Goal: Navigation & Orientation: Locate item on page

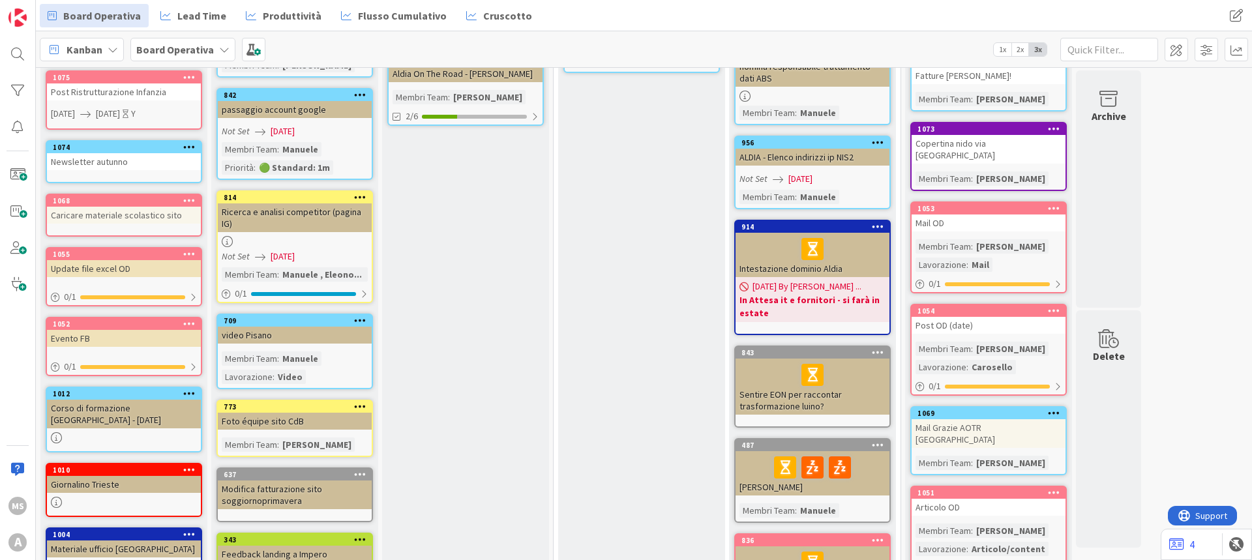
scroll to position [326, 0]
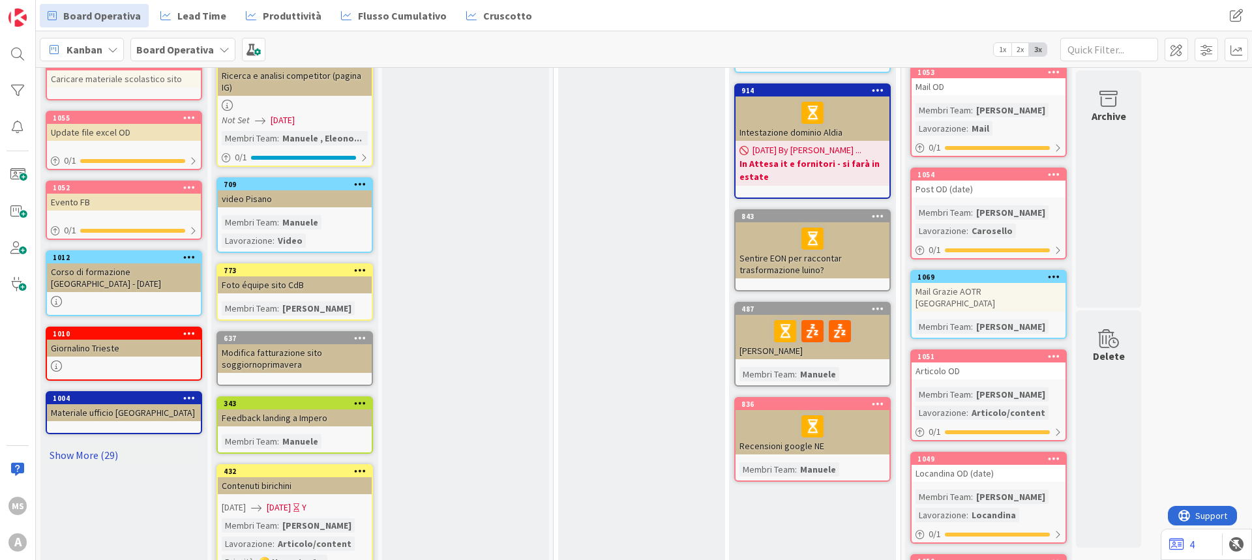
click at [86, 464] on link "Show More (29)" at bounding box center [124, 455] width 157 height 21
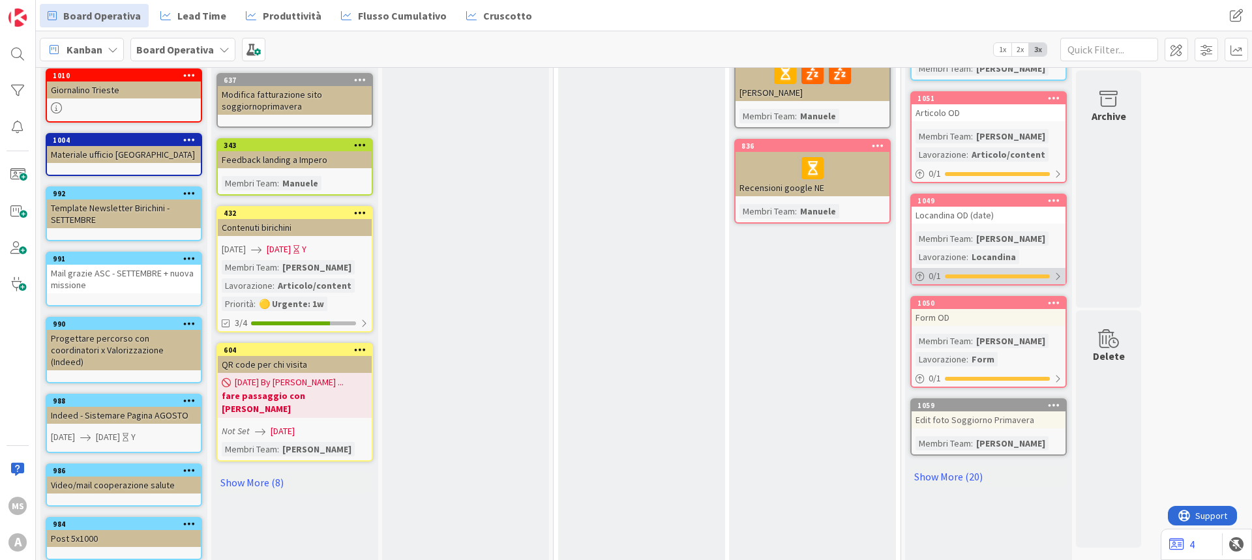
scroll to position [587, 0]
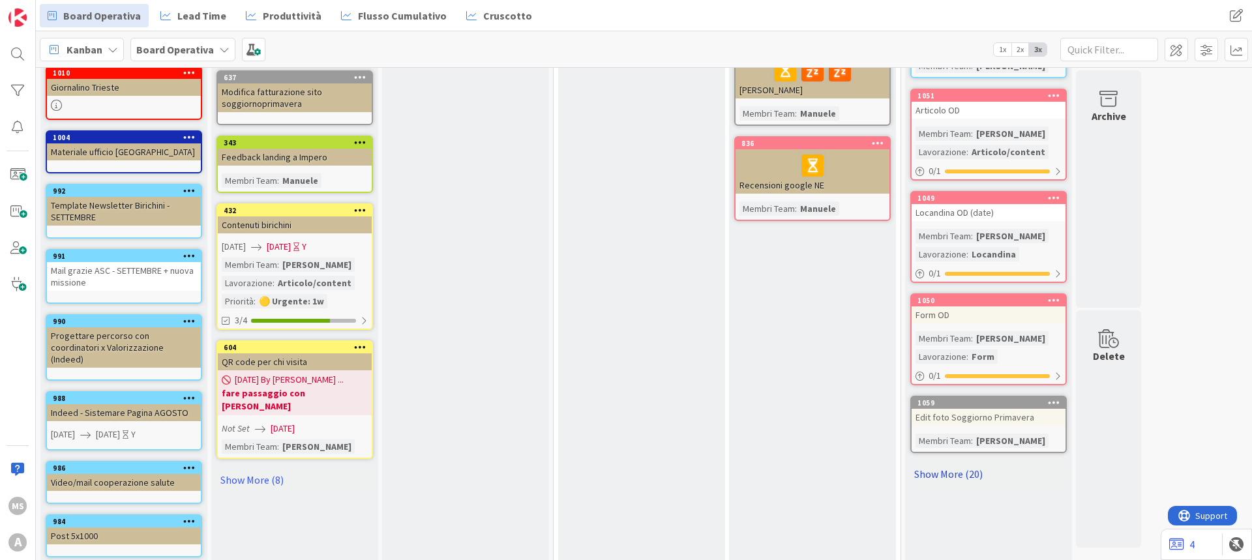
click at [954, 464] on link "Show More (20)" at bounding box center [989, 474] width 157 height 21
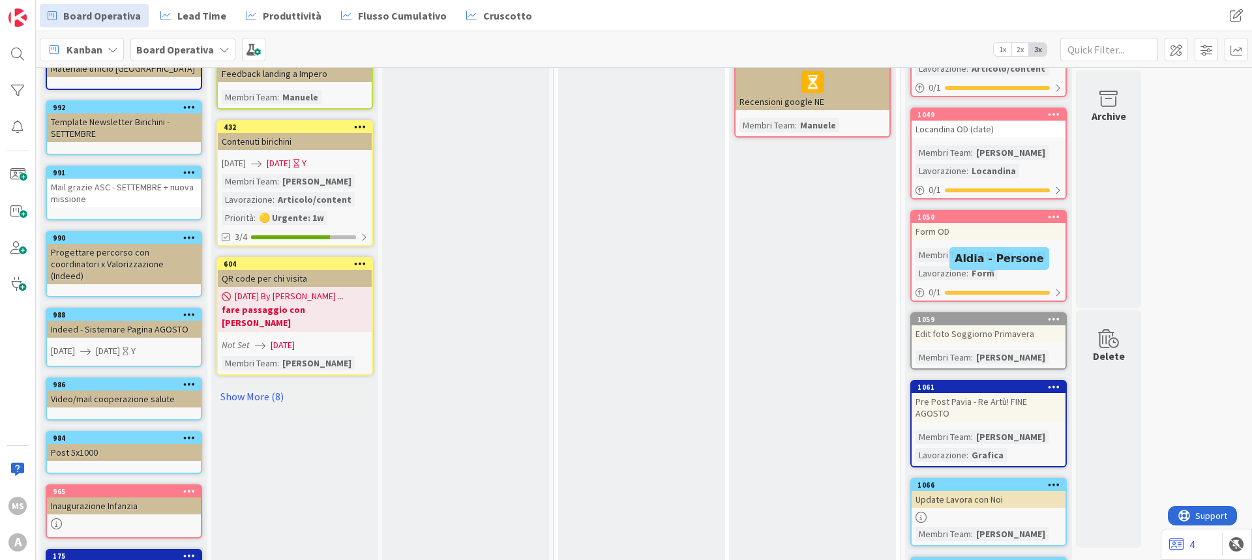
scroll to position [848, 0]
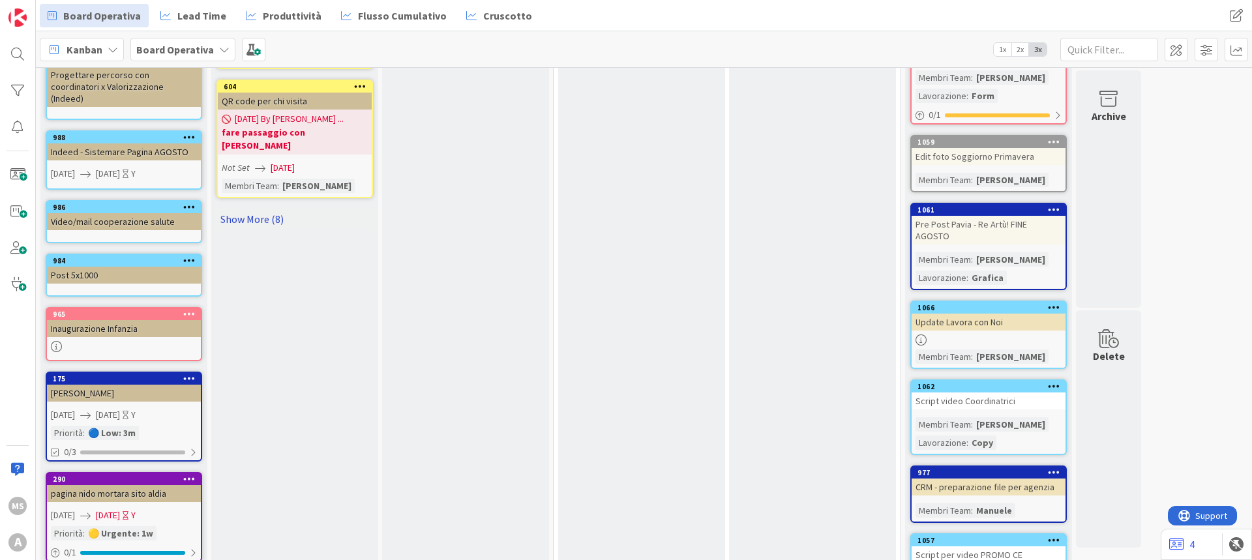
click at [252, 209] on link "Show More (8)" at bounding box center [295, 219] width 157 height 21
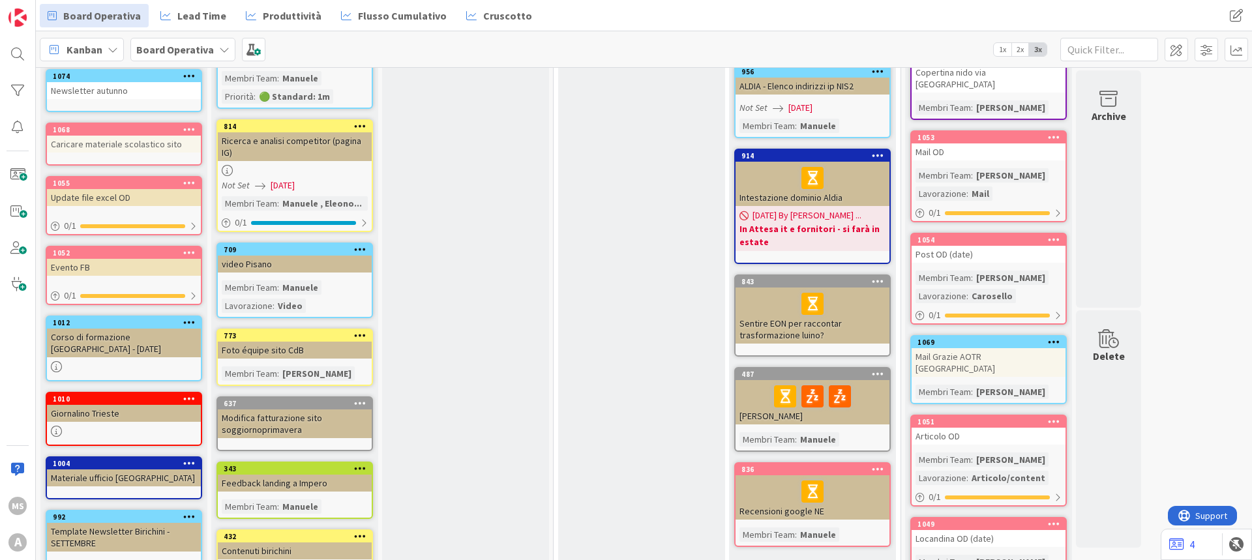
scroll to position [0, 0]
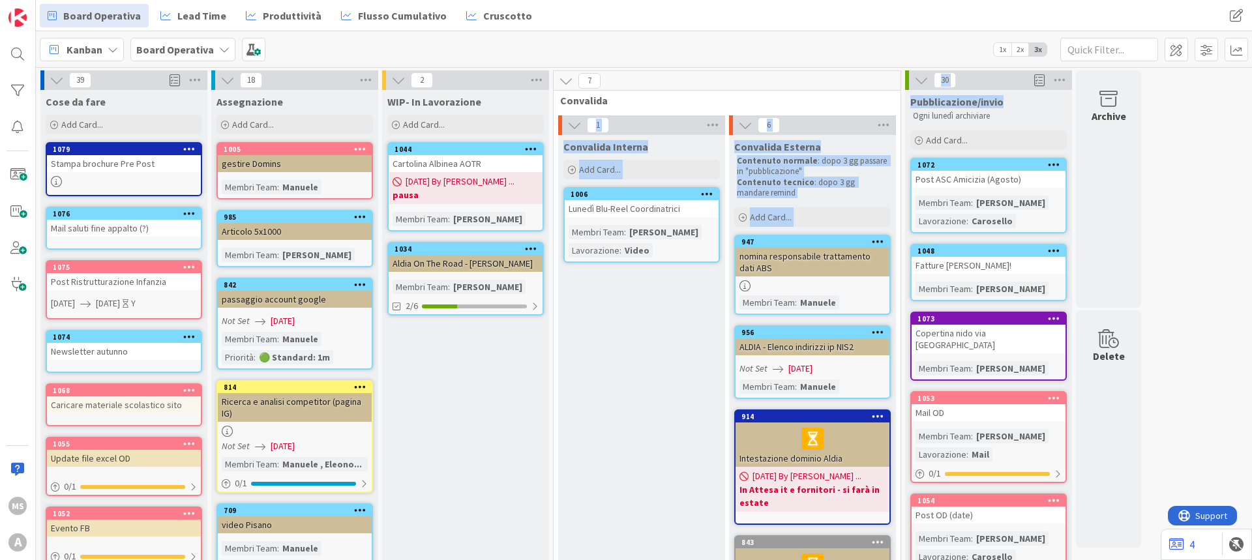
drag, startPoint x: 1007, startPoint y: 102, endPoint x: 916, endPoint y: 117, distance: 92.0
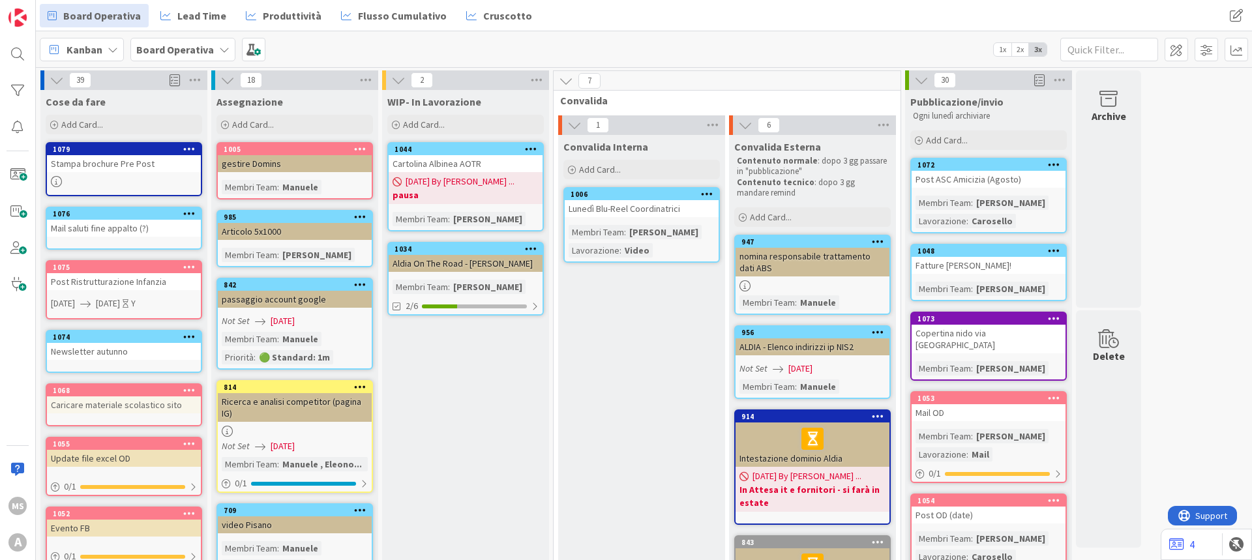
click at [997, 112] on p "Ogni lunedì archiviare" at bounding box center [988, 116] width 151 height 10
drag, startPoint x: 990, startPoint y: 104, endPoint x: 922, endPoint y: 87, distance: 69.5
click at [995, 106] on span "Pubblicazione/invio" at bounding box center [957, 101] width 93 height 13
drag, startPoint x: 1005, startPoint y: 100, endPoint x: 947, endPoint y: 104, distance: 58.2
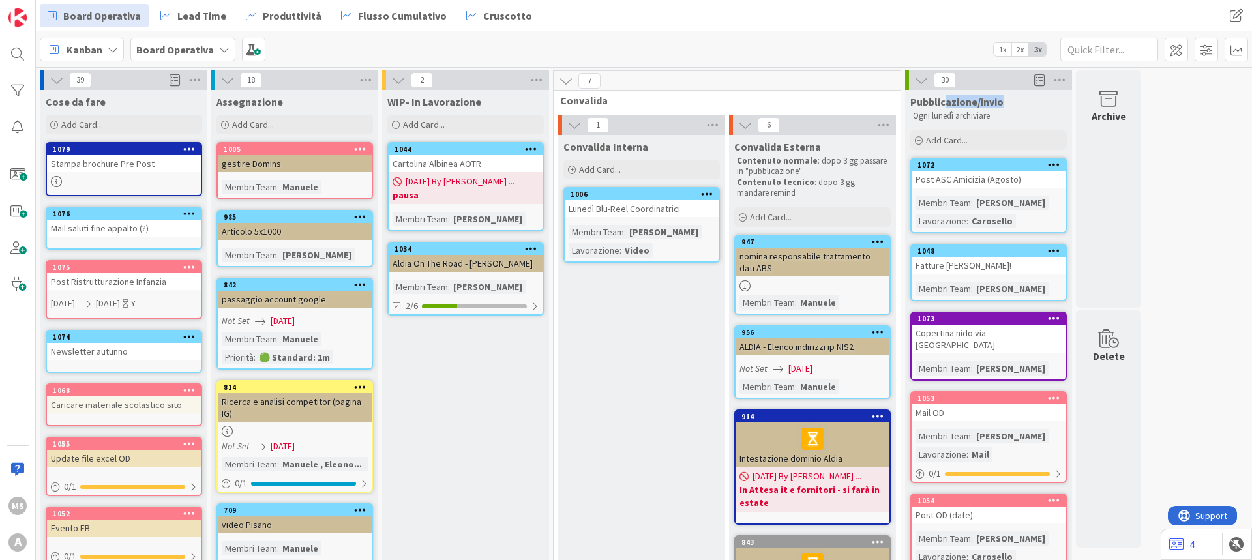
click at [947, 104] on div "Pubblicazione/invio" at bounding box center [989, 101] width 157 height 13
click at [987, 110] on div "Ogni lunedì archiviare" at bounding box center [989, 116] width 157 height 16
drag, startPoint x: 958, startPoint y: 98, endPoint x: 946, endPoint y: 101, distance: 11.6
click at [946, 101] on div "Pubblicazione/invio" at bounding box center [989, 101] width 157 height 13
click at [996, 102] on span "Pubblicazione/invio" at bounding box center [957, 101] width 93 height 13
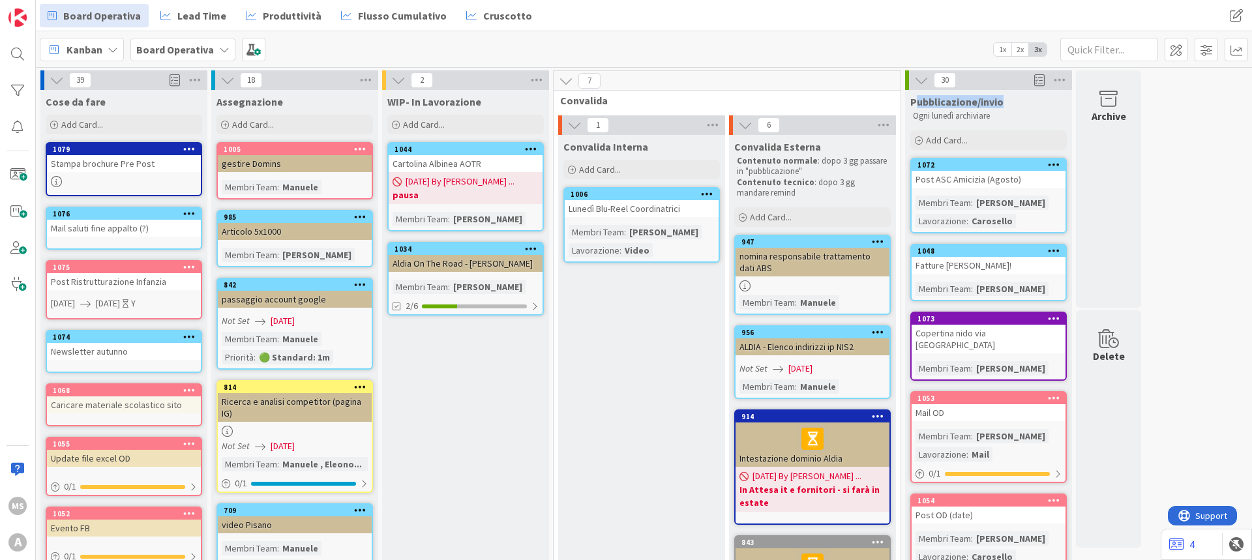
drag, startPoint x: 1000, startPoint y: 102, endPoint x: 917, endPoint y: 102, distance: 82.8
click at [917, 102] on span "Pubblicazione/invio" at bounding box center [957, 101] width 93 height 13
click at [945, 106] on span "Pubblicazione/invio" at bounding box center [957, 101] width 93 height 13
drag, startPoint x: 1012, startPoint y: 107, endPoint x: 942, endPoint y: 104, distance: 69.9
click at [942, 104] on div "Pubblicazione/invio" at bounding box center [989, 101] width 157 height 13
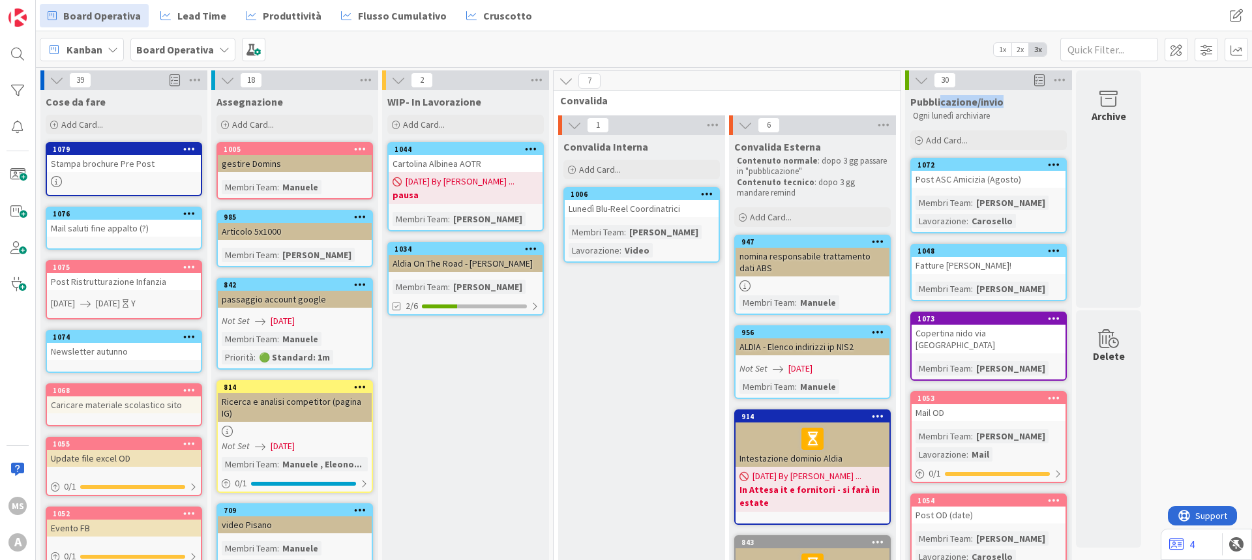
click at [985, 106] on span "Pubblicazione/invio" at bounding box center [957, 101] width 93 height 13
drag, startPoint x: 999, startPoint y: 99, endPoint x: 947, endPoint y: 102, distance: 52.3
click at [947, 102] on span "Pubblicazione/invio" at bounding box center [957, 101] width 93 height 13
click at [999, 101] on span "Pubblicazione/invio" at bounding box center [957, 101] width 93 height 13
drag, startPoint x: 1014, startPoint y: 99, endPoint x: 918, endPoint y: 91, distance: 96.2
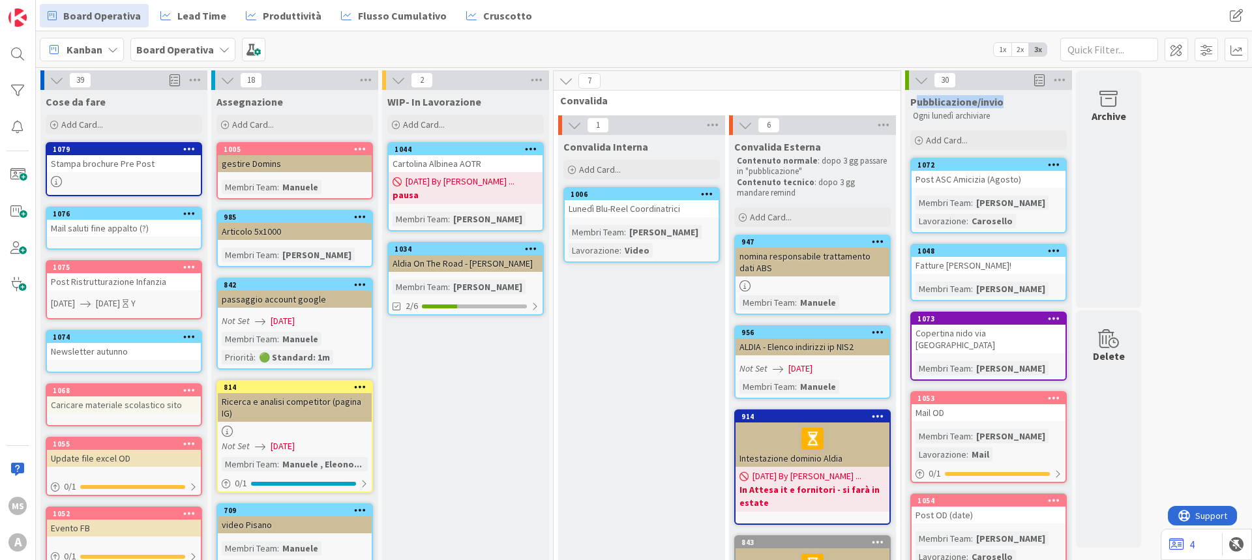
click at [918, 91] on div "Pubblicazione/invio Ogni lunedì archiviare" at bounding box center [988, 107] width 167 height 34
click at [948, 97] on span "Pubblicazione/invio" at bounding box center [957, 101] width 93 height 13
click at [1003, 94] on div "Pubblicazione/invio Ogni lunedì archiviare" at bounding box center [988, 107] width 167 height 34
drag, startPoint x: 1011, startPoint y: 104, endPoint x: 931, endPoint y: 105, distance: 79.6
click at [931, 105] on div "Pubblicazione/invio" at bounding box center [989, 101] width 157 height 13
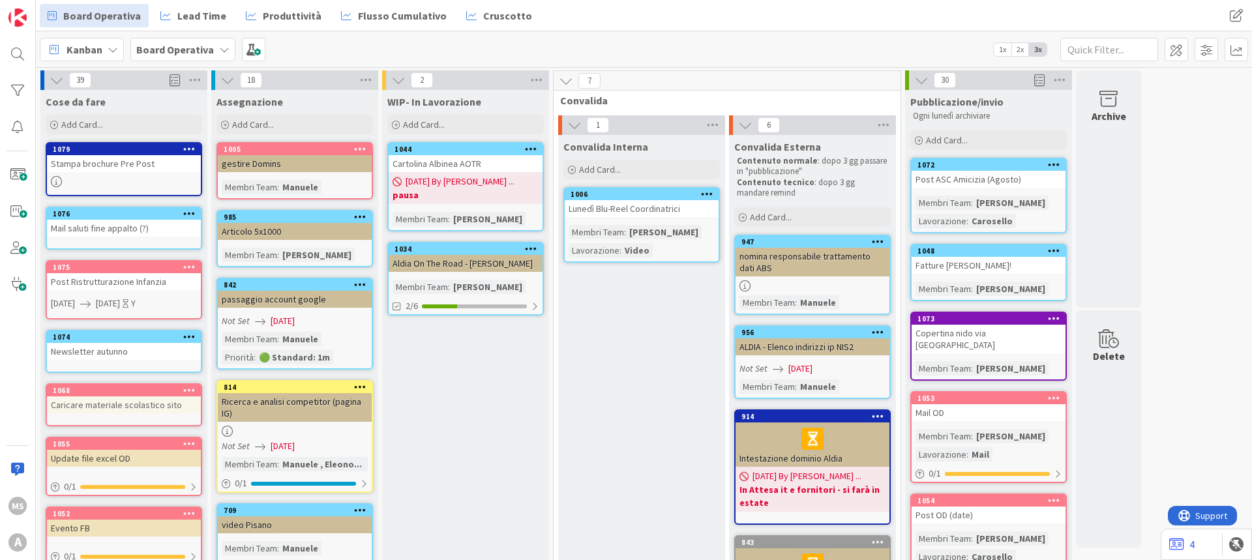
click at [997, 116] on p "Ogni lunedì archiviare" at bounding box center [988, 116] width 151 height 10
drag, startPoint x: 1000, startPoint y: 103, endPoint x: 951, endPoint y: 102, distance: 48.9
click at [951, 102] on div "Pubblicazione/invio" at bounding box center [989, 101] width 157 height 13
click at [979, 102] on span "Pubblicazione/invio" at bounding box center [957, 101] width 93 height 13
click at [1009, 102] on div "Pubblicazione/invio" at bounding box center [989, 101] width 157 height 13
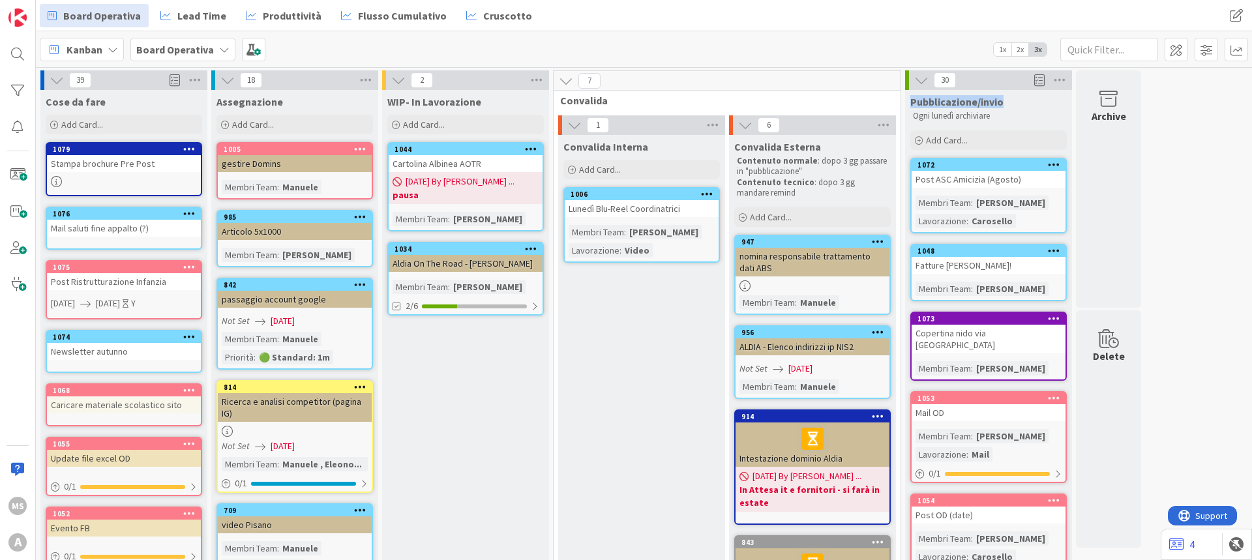
click at [951, 96] on div "Pubblicazione/invio" at bounding box center [989, 101] width 157 height 13
click at [1010, 104] on div "Pubblicazione/invio" at bounding box center [989, 101] width 157 height 13
click at [1018, 99] on div "Pubblicazione/invio" at bounding box center [989, 101] width 157 height 13
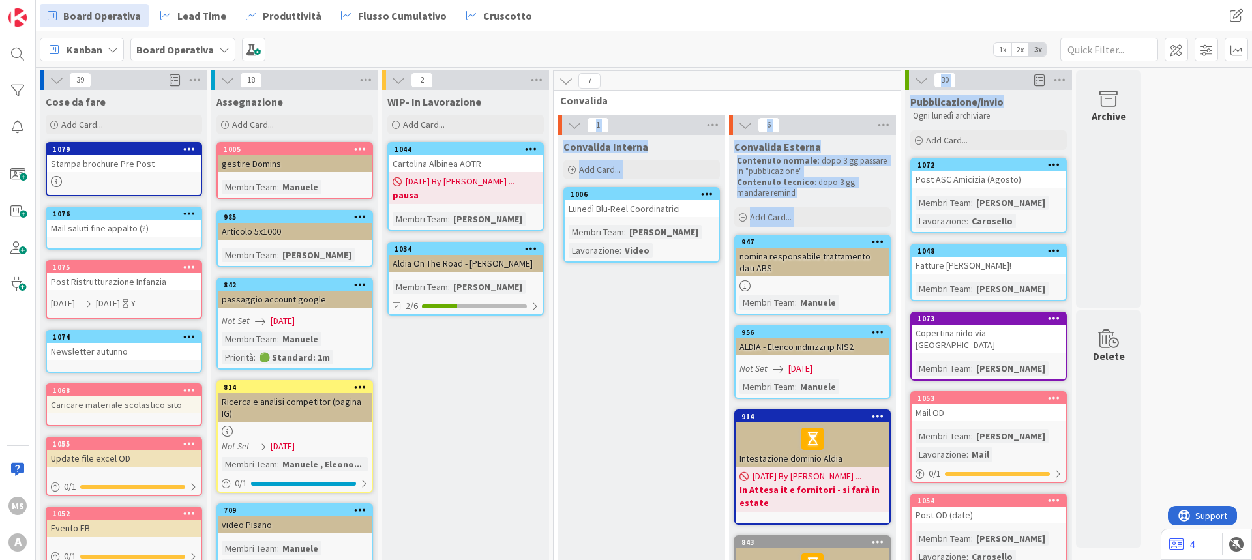
drag, startPoint x: 1003, startPoint y: 100, endPoint x: 901, endPoint y: 104, distance: 101.2
click at [963, 105] on span "Pubblicazione/invio" at bounding box center [957, 101] width 93 height 13
click at [1010, 105] on div "Pubblicazione/invio" at bounding box center [989, 101] width 157 height 13
click at [1010, 104] on div "Pubblicazione/invio" at bounding box center [989, 101] width 157 height 13
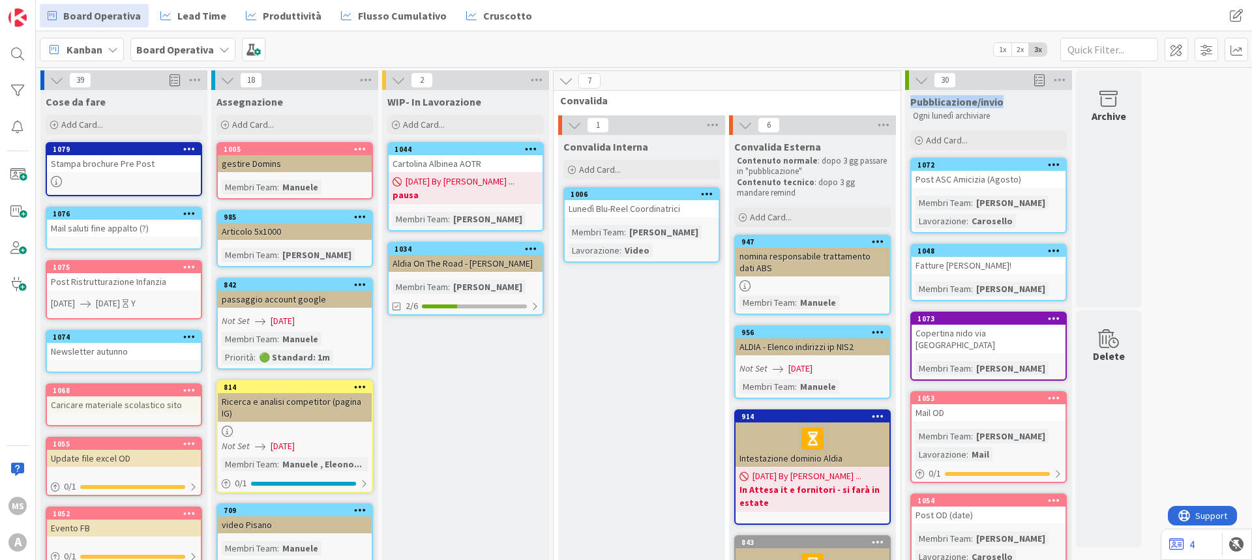
drag, startPoint x: 1013, startPoint y: 102, endPoint x: 909, endPoint y: 102, distance: 103.7
click at [909, 102] on div "Pubblicazione/invio Ogni lunedì archiviare" at bounding box center [988, 107] width 167 height 34
click at [940, 106] on span "Pubblicazione/invio" at bounding box center [957, 101] width 93 height 13
drag, startPoint x: 1019, startPoint y: 102, endPoint x: 935, endPoint y: 100, distance: 84.2
click at [935, 100] on div "Pubblicazione/invio" at bounding box center [989, 101] width 157 height 13
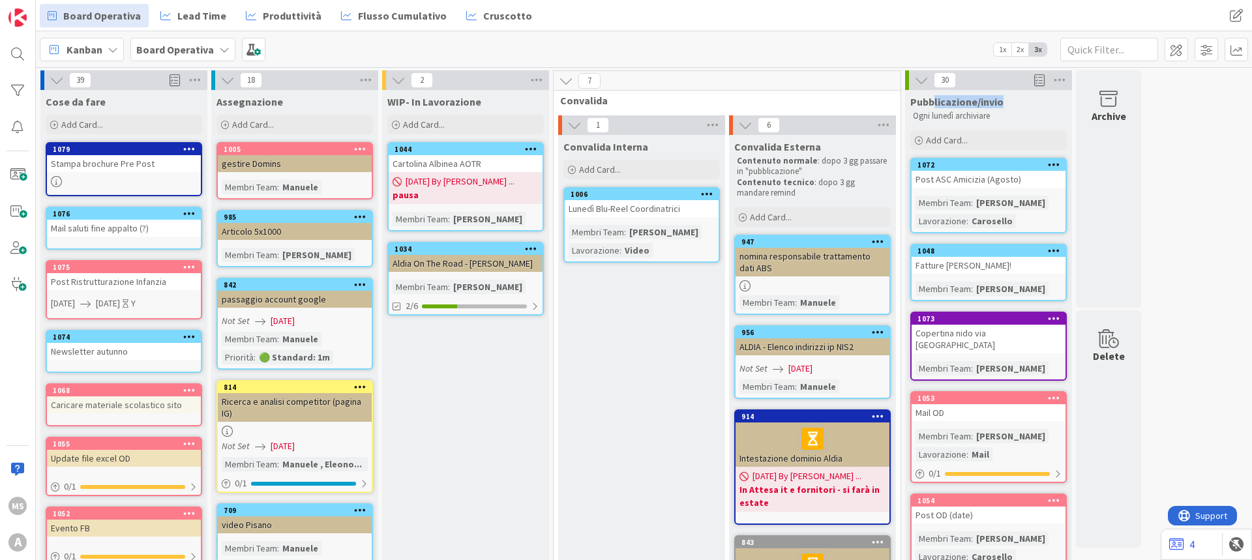
click at [935, 100] on span "Pubblicazione/invio" at bounding box center [957, 101] width 93 height 13
drag, startPoint x: 989, startPoint y: 105, endPoint x: 912, endPoint y: 97, distance: 77.4
click at [912, 97] on span "Pubblicazione/invio" at bounding box center [957, 101] width 93 height 13
click at [946, 97] on span "Pubblicazione/invio" at bounding box center [957, 101] width 93 height 13
drag, startPoint x: 1008, startPoint y: 98, endPoint x: 984, endPoint y: 97, distance: 24.1
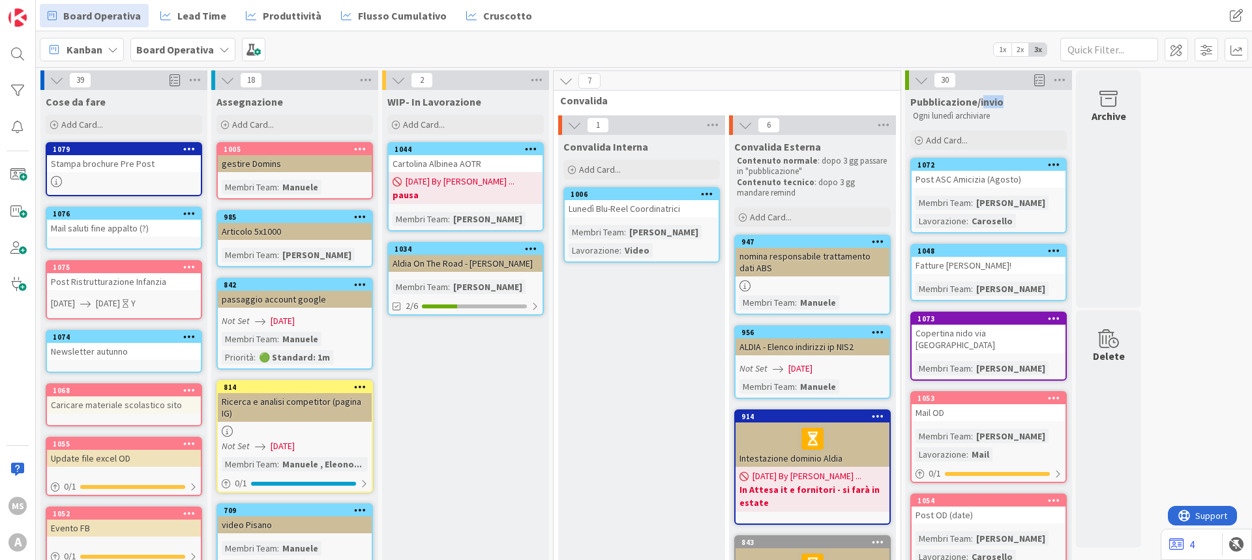
click at [984, 97] on div "Pubblicazione/invio" at bounding box center [989, 101] width 157 height 13
click at [984, 97] on span "Pubblicazione/invio" at bounding box center [957, 101] width 93 height 13
